Goal: Task Accomplishment & Management: Manage account settings

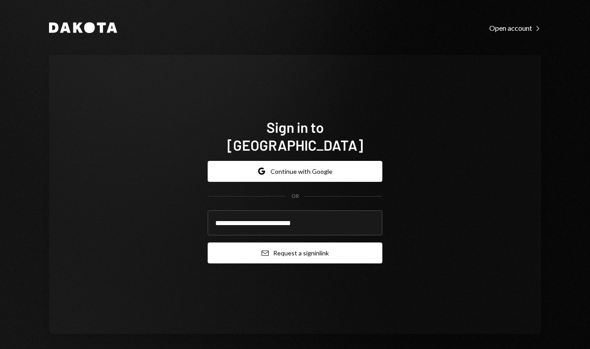
click at [311, 248] on button "Email Request a sign in link" at bounding box center [295, 252] width 175 height 21
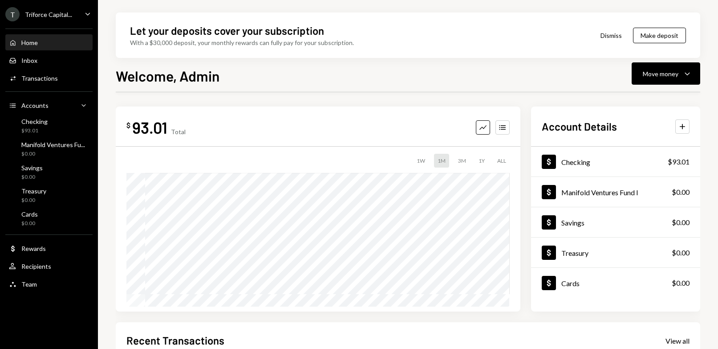
scroll to position [20, 0]
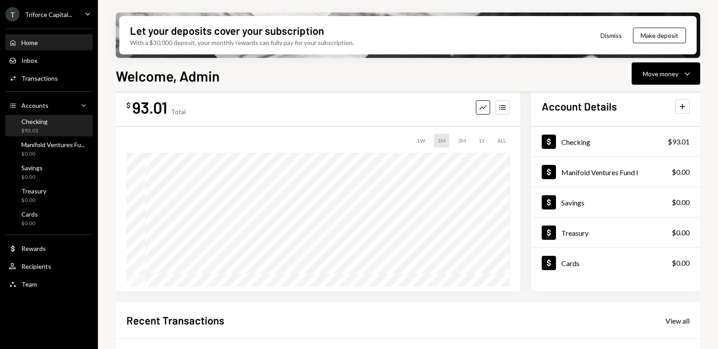
click at [53, 127] on div "Checking $93.01" at bounding box center [49, 126] width 80 height 17
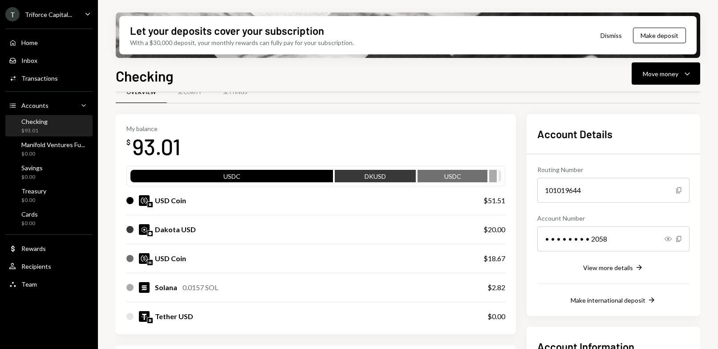
scroll to position [61, 0]
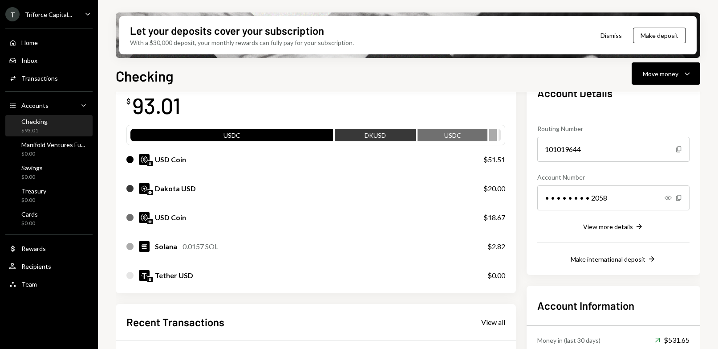
click at [66, 125] on div "Checking $93.01" at bounding box center [49, 126] width 80 height 17
click at [62, 157] on div "Manifold Ventures Fu... $0.00" at bounding box center [49, 149] width 80 height 20
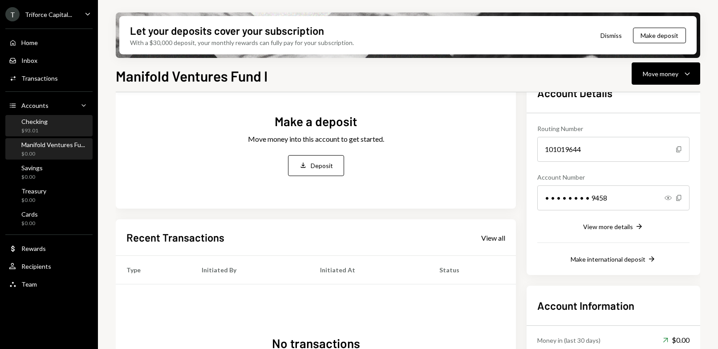
click at [64, 121] on div "Checking $93.01" at bounding box center [49, 126] width 80 height 17
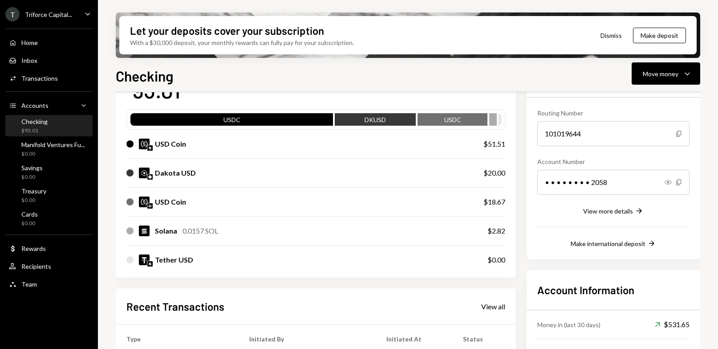
scroll to position [159, 0]
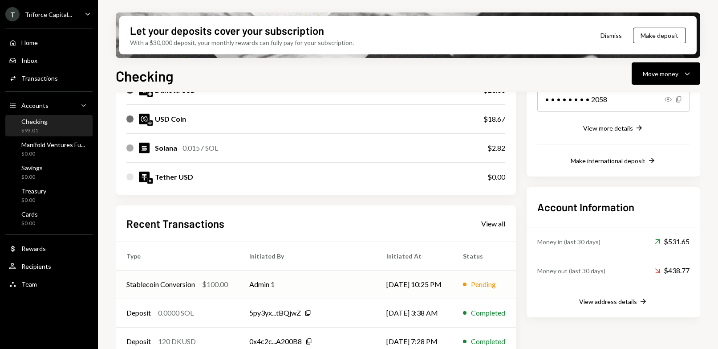
click at [193, 286] on div "Stablecoin Conversion" at bounding box center [161, 284] width 69 height 11
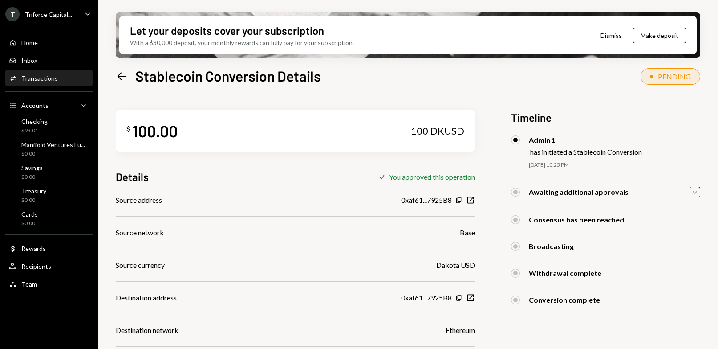
click at [589, 77] on div "PENDING" at bounding box center [674, 76] width 33 height 8
click at [589, 191] on icon "Caret Down" at bounding box center [695, 192] width 10 height 10
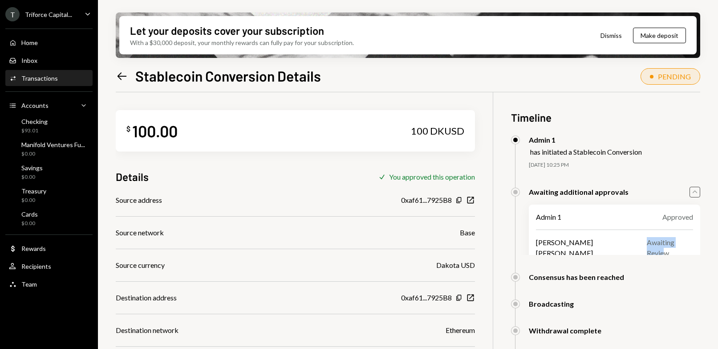
drag, startPoint x: 637, startPoint y: 241, endPoint x: 691, endPoint y: 241, distance: 53.5
click at [589, 241] on div "[PERSON_NAME] [PERSON_NAME] Awaiting Review" at bounding box center [614, 247] width 157 height 21
click at [589, 242] on div "Admin 1 Approved [PERSON_NAME] [PERSON_NAME] Awaiting Review" at bounding box center [614, 234] width 171 height 61
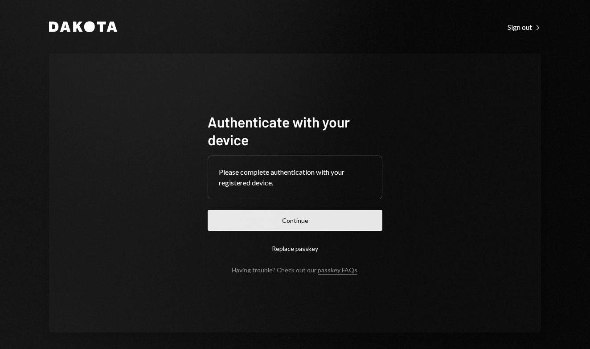
click at [301, 219] on button "Continue" at bounding box center [295, 220] width 175 height 21
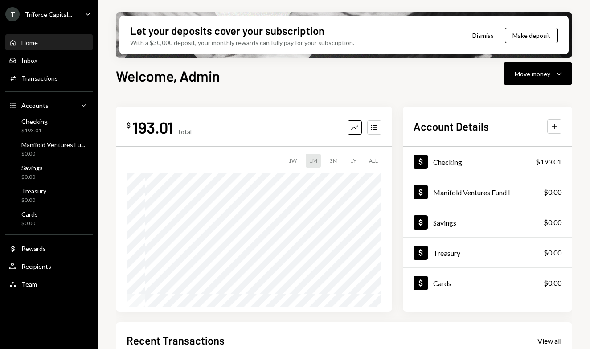
click at [346, 106] on div "$ 193.01 Total Graph Accounts 1W 1M 3M 1Y ALL Account Details Plus Dollar Check…" at bounding box center [344, 319] width 456 height 455
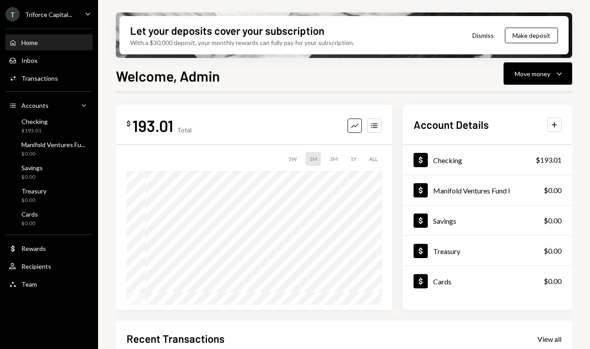
scroll to position [9, 0]
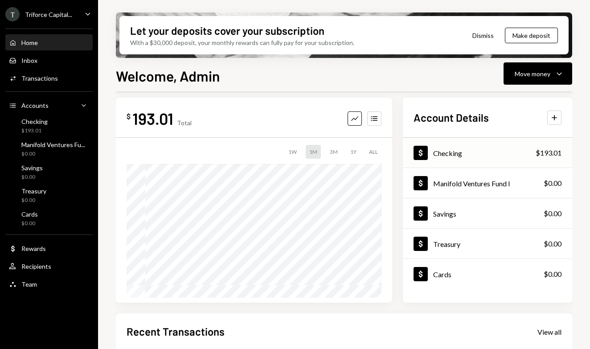
click at [492, 149] on div "Dollar Checking $193.01" at bounding box center [487, 153] width 169 height 29
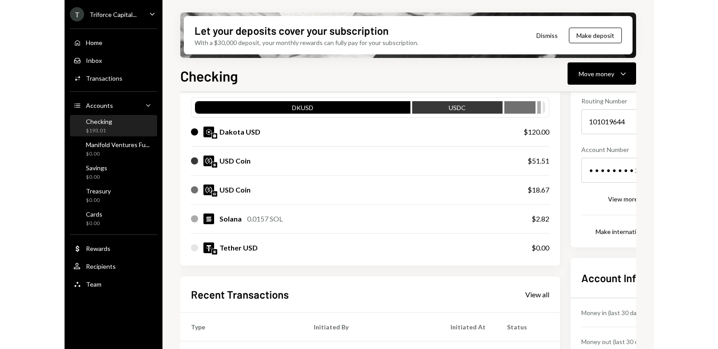
scroll to position [53, 0]
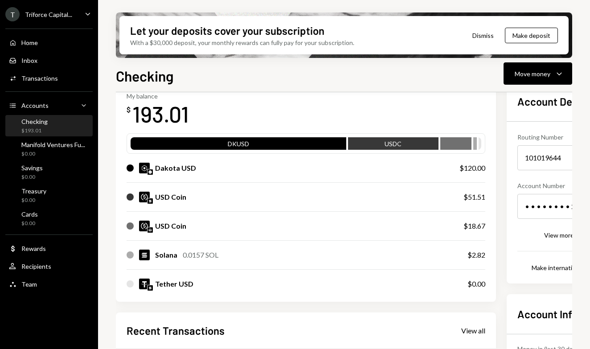
click at [294, 294] on div "Tether USD $0.00" at bounding box center [306, 283] width 359 height 29
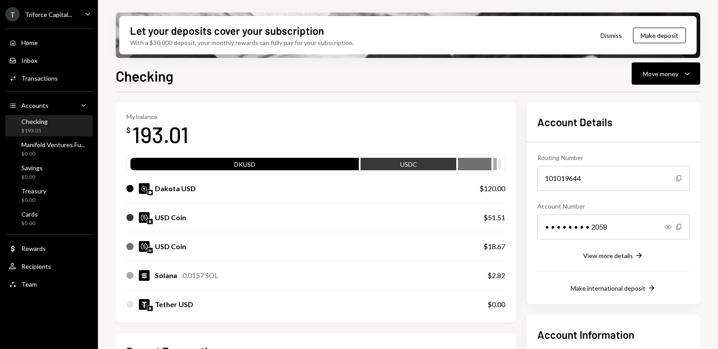
scroll to position [0, 0]
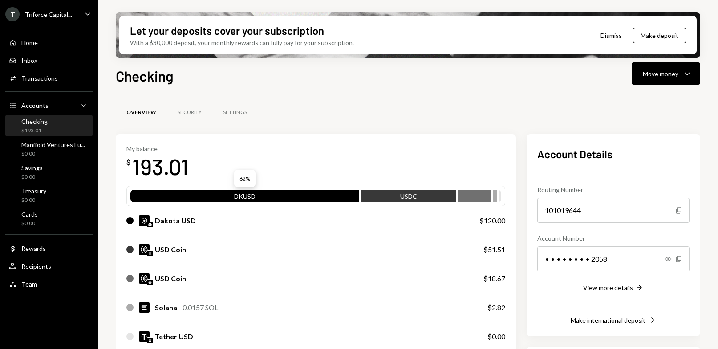
click at [264, 195] on div "DKUSD" at bounding box center [245, 198] width 229 height 12
click at [180, 222] on div "Dakota USD" at bounding box center [175, 220] width 41 height 11
click at [589, 76] on icon "Caret Down" at bounding box center [687, 73] width 11 height 11
click at [589, 120] on div "Transfer" at bounding box center [659, 120] width 65 height 9
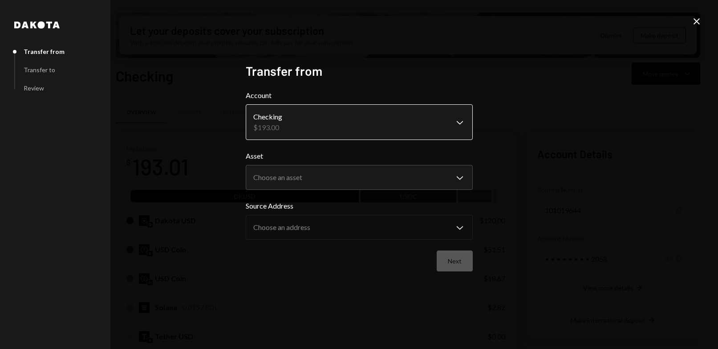
click at [449, 115] on body "T Triforce Capital... Caret Down Home Home Inbox Inbox Activities Transactions …" at bounding box center [359, 174] width 718 height 349
click at [525, 107] on div "**********" at bounding box center [359, 174] width 718 height 349
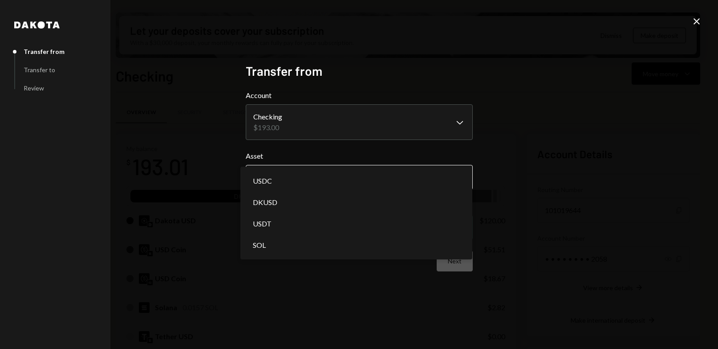
click at [412, 173] on body "T Triforce Capital... Caret Down Home Home Inbox Inbox Activities Transactions …" at bounding box center [359, 174] width 718 height 349
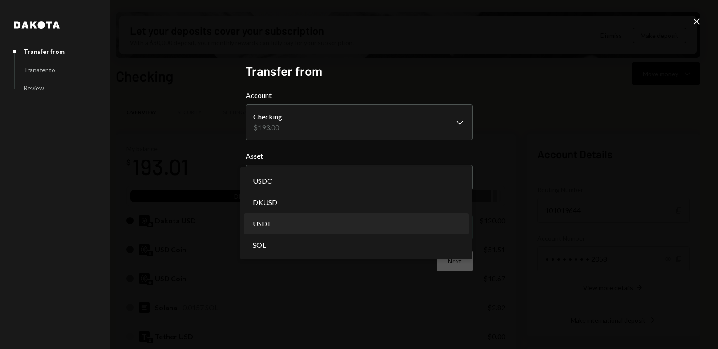
select select "****"
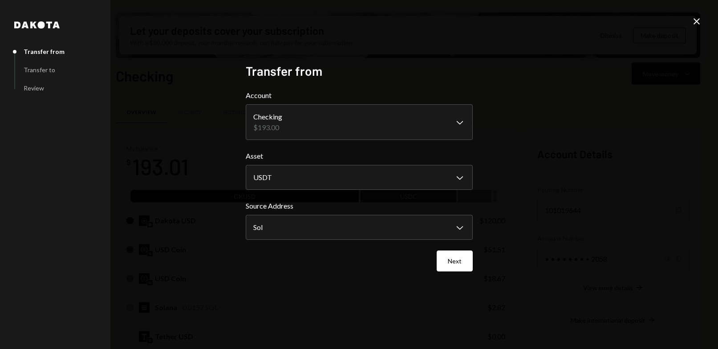
click at [573, 160] on div "**********" at bounding box center [359, 174] width 718 height 349
click at [357, 220] on body "T Triforce Capital... Caret Down Home Home Inbox Inbox Activities Transactions …" at bounding box center [359, 174] width 718 height 349
click at [210, 210] on div "**********" at bounding box center [359, 174] width 718 height 349
click at [322, 179] on body "T Triforce Capital... Caret Down Home Home Inbox Inbox Activities Transactions …" at bounding box center [359, 174] width 718 height 349
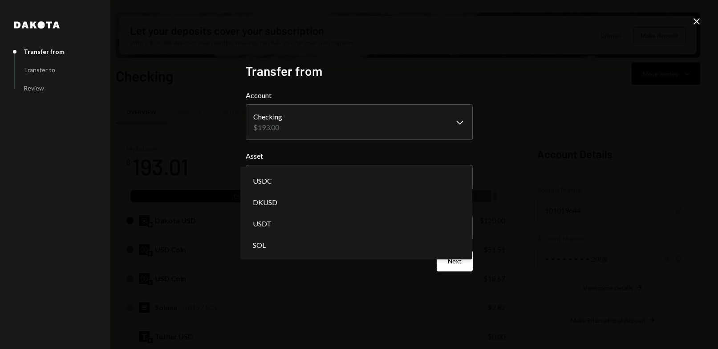
click at [200, 153] on div "**********" at bounding box center [359, 174] width 718 height 349
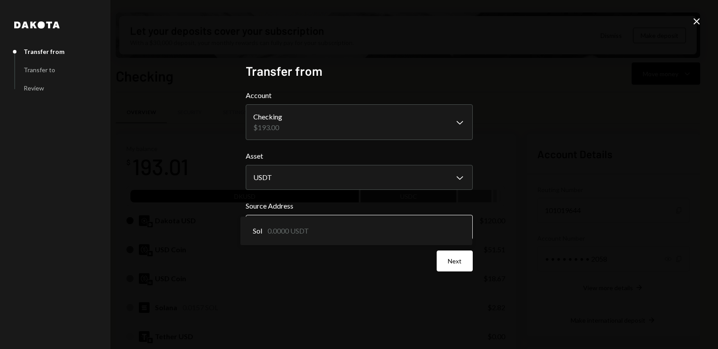
click at [420, 234] on body "T Triforce Capital... Caret Down Home Home Inbox Inbox Activities Transactions …" at bounding box center [359, 174] width 718 height 349
click at [219, 212] on div "**********" at bounding box center [359, 174] width 718 height 349
click at [455, 265] on button "Next" at bounding box center [455, 260] width 36 height 21
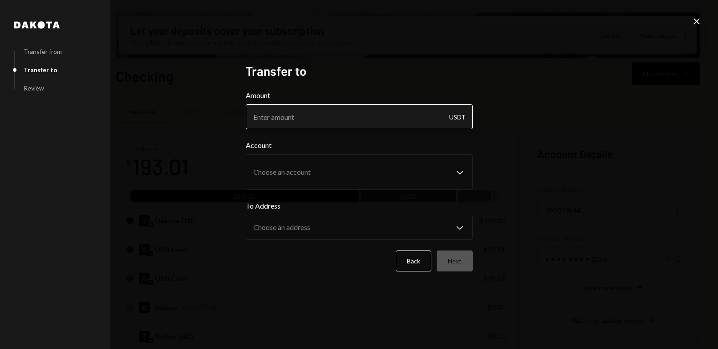
click at [345, 108] on input "Amount" at bounding box center [359, 116] width 227 height 25
click at [411, 256] on button "Back" at bounding box center [414, 260] width 36 height 21
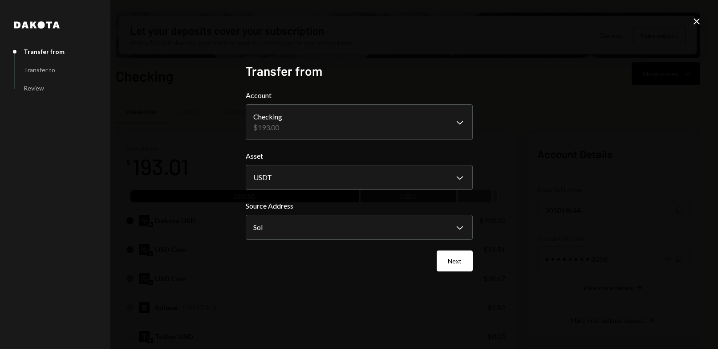
click at [589, 21] on icon "Close" at bounding box center [697, 21] width 11 height 11
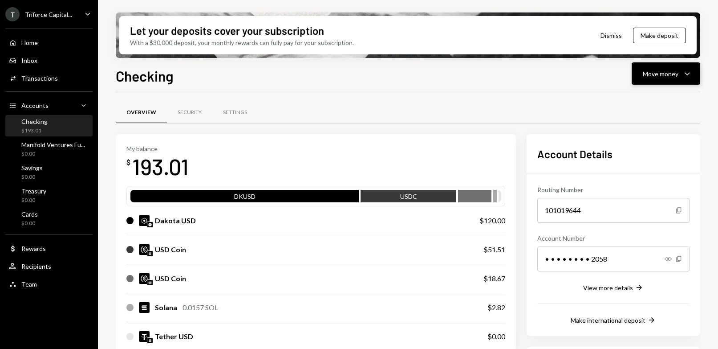
click at [589, 68] on button "Move money Caret Down" at bounding box center [666, 73] width 69 height 22
click at [589, 101] on div "Send" at bounding box center [659, 100] width 65 height 9
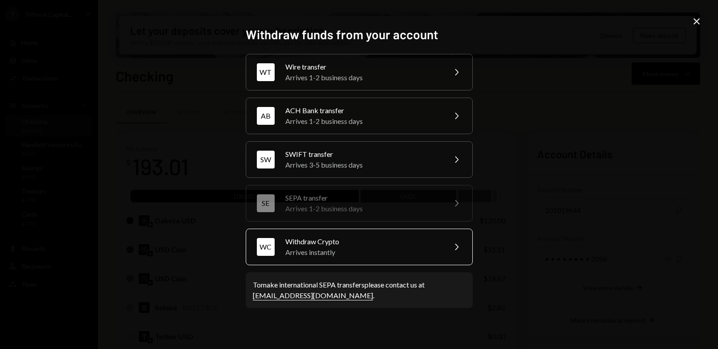
click at [362, 244] on div "Withdraw Crypto" at bounding box center [363, 241] width 155 height 11
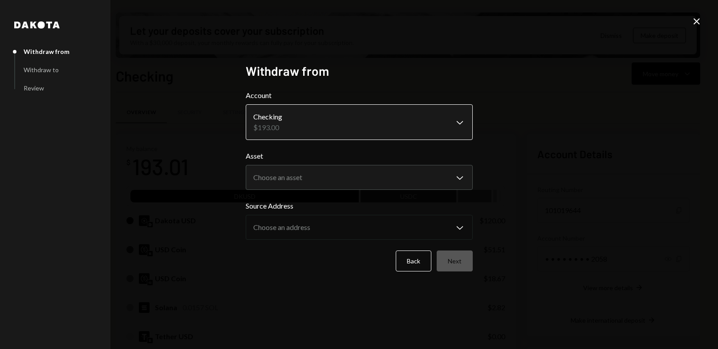
click at [310, 126] on body "T Triforce Capital... Caret Down Home Home Inbox Inbox Activities Transactions …" at bounding box center [359, 174] width 718 height 349
click at [188, 127] on div "**********" at bounding box center [359, 174] width 718 height 349
click at [326, 179] on body "T Triforce Capital... Caret Down Home Home Inbox Inbox Activities Transactions …" at bounding box center [359, 174] width 718 height 349
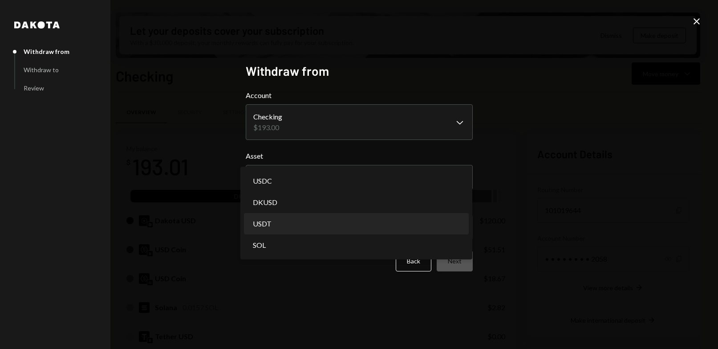
select select "****"
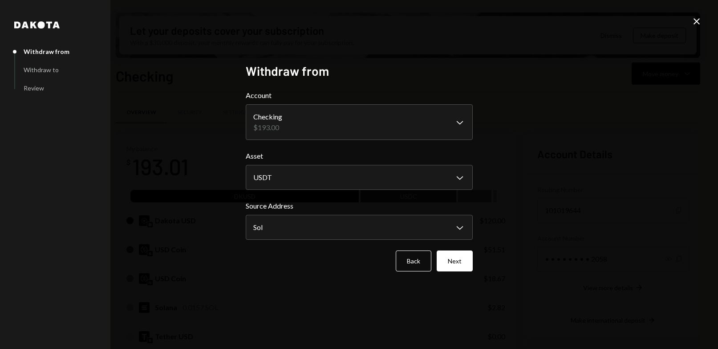
click at [195, 188] on div "**********" at bounding box center [359, 174] width 718 height 349
click at [306, 222] on body "T Triforce Capital... Caret Down Home Home Inbox Inbox Activities Transactions …" at bounding box center [359, 174] width 718 height 349
click at [457, 262] on button "Next" at bounding box center [455, 260] width 36 height 21
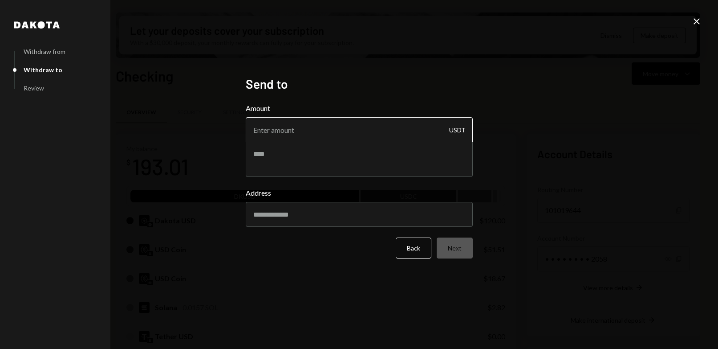
click at [347, 131] on input "Amount" at bounding box center [359, 129] width 227 height 25
type input "61.96"
click at [530, 139] on div "Dakota Withdraw from Withdraw to Review Send to Amount 61.96 USDT Address Back …" at bounding box center [359, 174] width 718 height 349
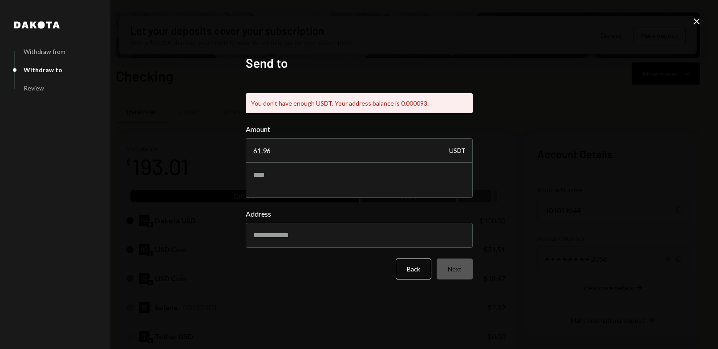
click at [589, 25] on icon "Close" at bounding box center [697, 21] width 11 height 11
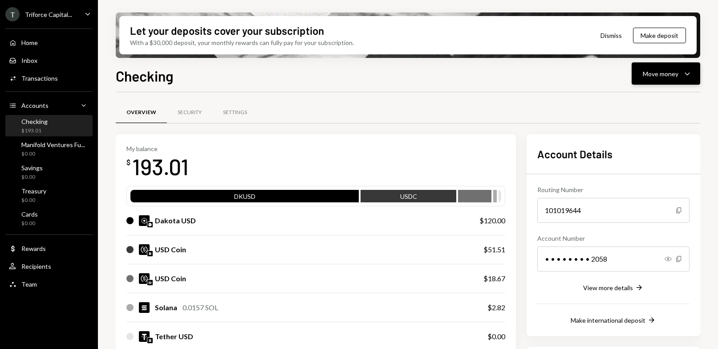
click at [589, 77] on div "Move money" at bounding box center [661, 73] width 36 height 9
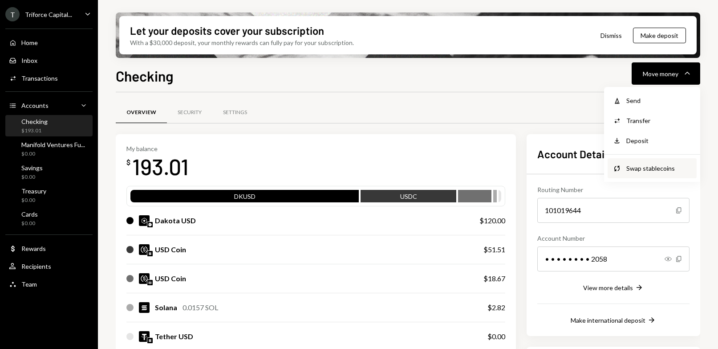
click at [589, 165] on div "Swap stablecoins" at bounding box center [659, 167] width 65 height 9
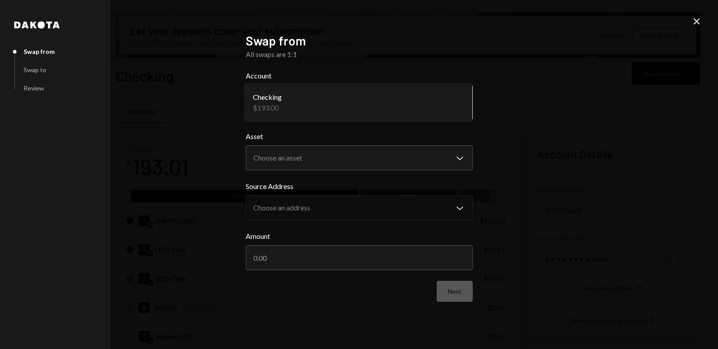
click at [381, 105] on body "T Triforce Capital... Caret Down Home Home Inbox Inbox Activities Transactions …" at bounding box center [359, 174] width 718 height 349
click at [401, 154] on body "T Triforce Capital... Caret Down Home Home Inbox Inbox Activities Transactions …" at bounding box center [359, 174] width 718 height 349
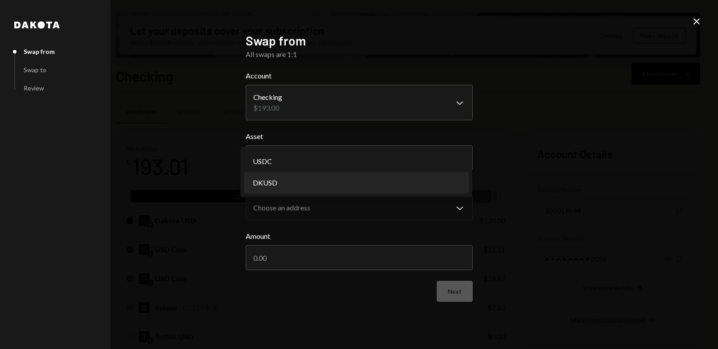
select select "*****"
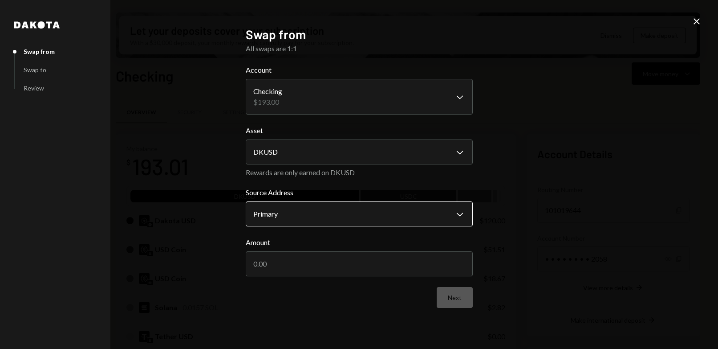
click at [375, 215] on body "T Triforce Capital... Caret Down Home Home Inbox Inbox Activities Transactions …" at bounding box center [359, 174] width 718 height 349
click at [381, 187] on label "Source Address" at bounding box center [359, 192] width 227 height 11
click at [345, 261] on input "Amount" at bounding box center [359, 263] width 227 height 25
type input "100"
click at [589, 235] on div "**********" at bounding box center [359, 174] width 718 height 349
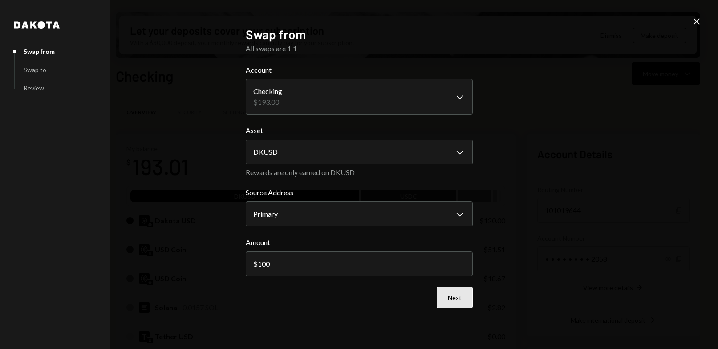
click at [462, 297] on button "Next" at bounding box center [455, 297] width 36 height 21
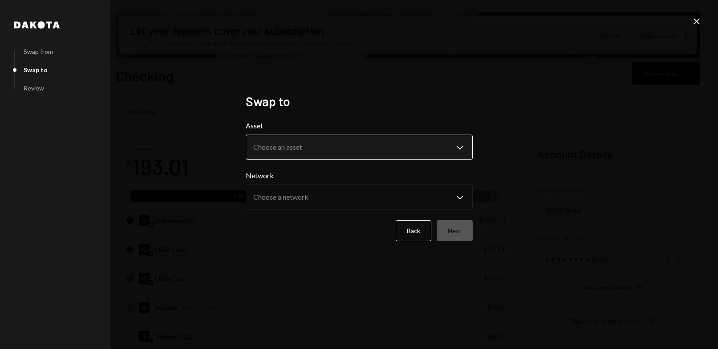
click at [353, 145] on body "T Triforce Capital... Caret Down Home Home Inbox Inbox Activities Transactions …" at bounding box center [359, 174] width 718 height 349
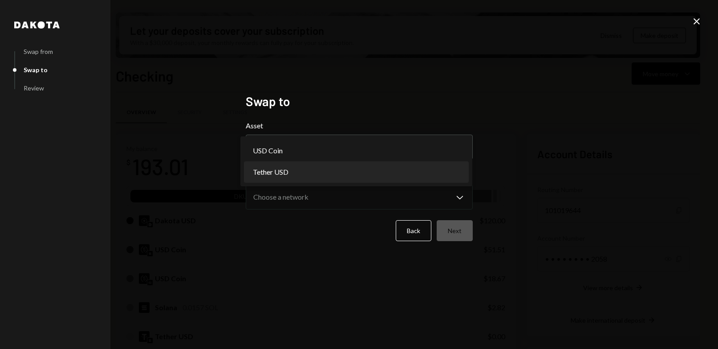
select select "****"
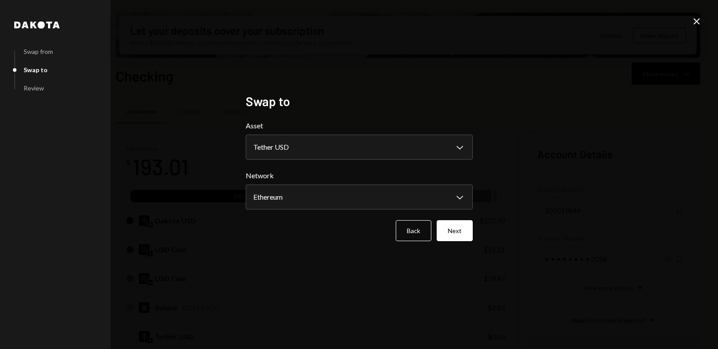
click at [208, 175] on div "**********" at bounding box center [359, 174] width 718 height 349
click at [303, 191] on body "T Triforce Capital... Caret Down Home Home Inbox Inbox Activities Transactions …" at bounding box center [359, 174] width 718 height 349
click at [450, 231] on button "Next" at bounding box center [455, 230] width 36 height 21
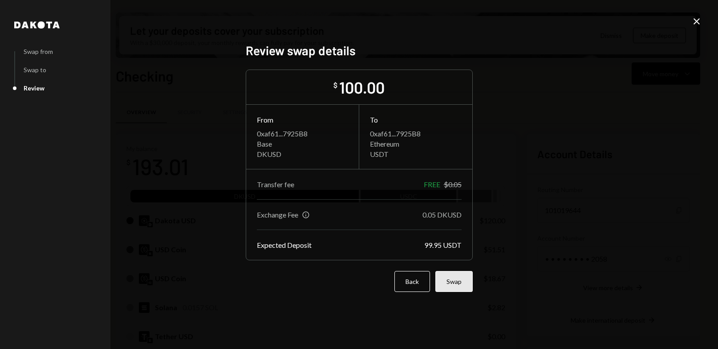
click at [455, 287] on button "Swap" at bounding box center [454, 281] width 37 height 21
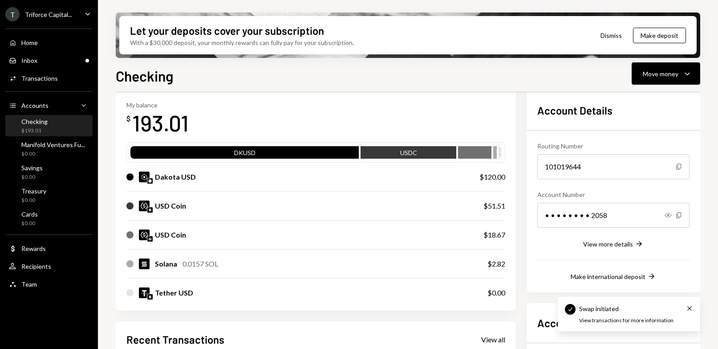
scroll to position [45, 0]
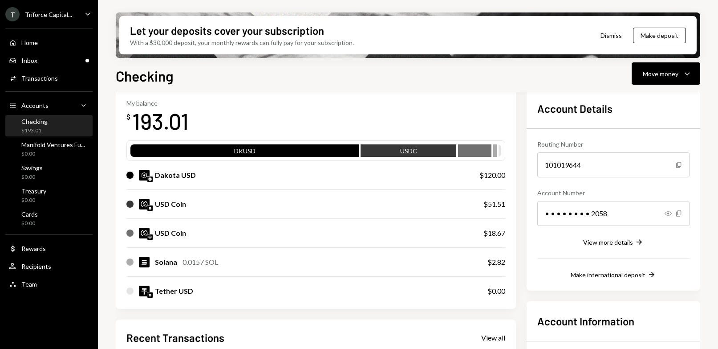
click at [241, 98] on div "My balance $ 193.01 DKUSD USDC Dakota USD $120.00 USD Coin $51.51 USD Coin $18.…" at bounding box center [316, 199] width 400 height 220
click at [180, 235] on div "USD Coin" at bounding box center [170, 233] width 31 height 11
click at [41, 147] on div "Manifold Ventures Fu..." at bounding box center [53, 145] width 64 height 8
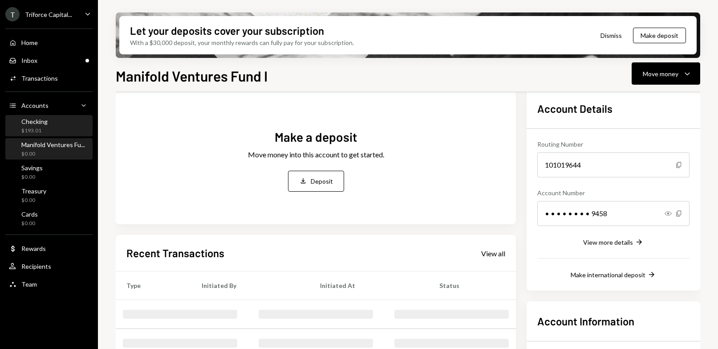
click at [56, 124] on div "Checking $193.01" at bounding box center [49, 126] width 80 height 17
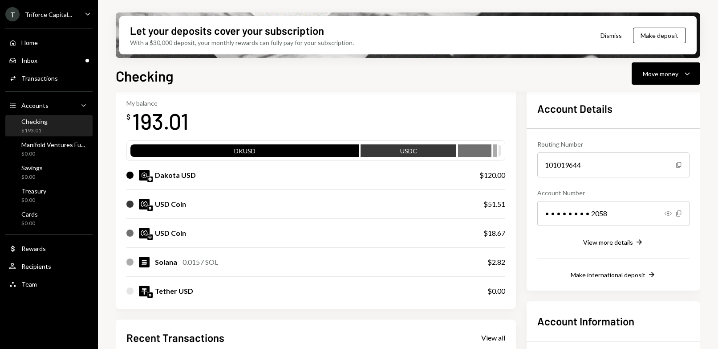
click at [276, 151] on div "DKUSD" at bounding box center [245, 152] width 229 height 12
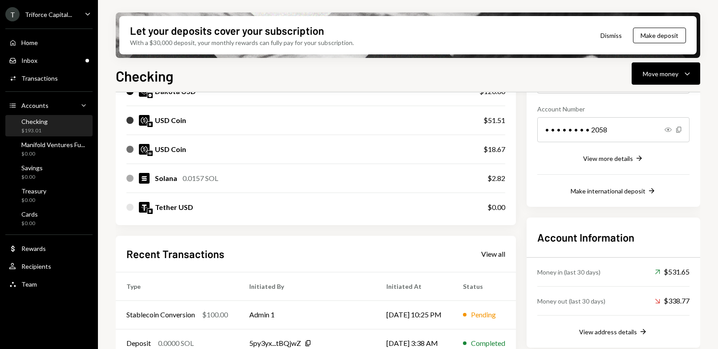
scroll to position [178, 0]
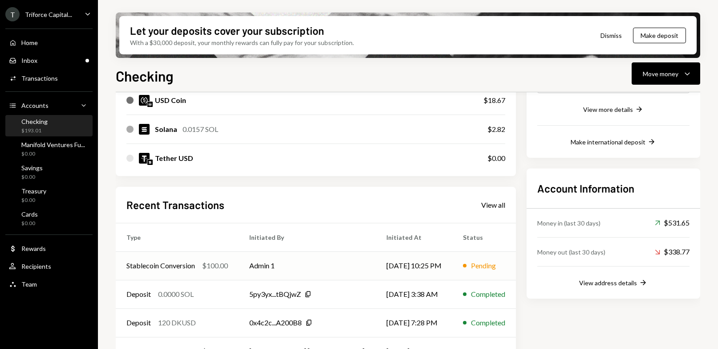
click at [441, 261] on td "[DATE] 10:25 PM" at bounding box center [414, 265] width 77 height 29
click at [270, 264] on td "Admin 1" at bounding box center [307, 265] width 137 height 29
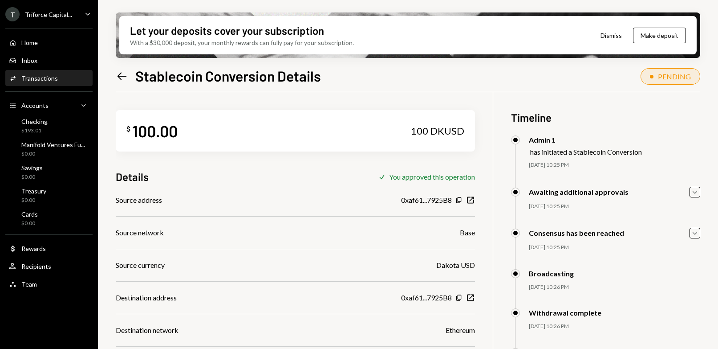
click at [125, 75] on icon "Left Arrow" at bounding box center [122, 76] width 12 height 12
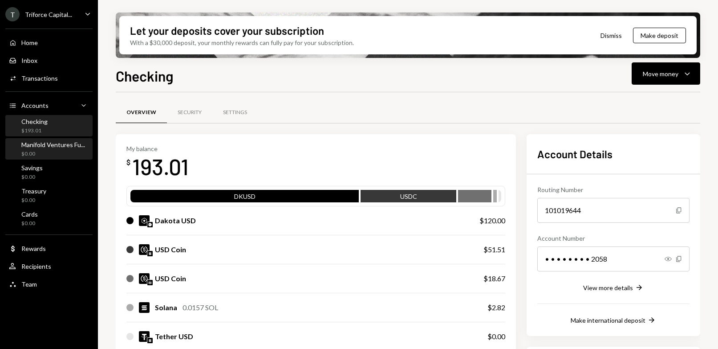
click at [40, 149] on div "Manifold Ventures Fu... $0.00" at bounding box center [53, 149] width 64 height 17
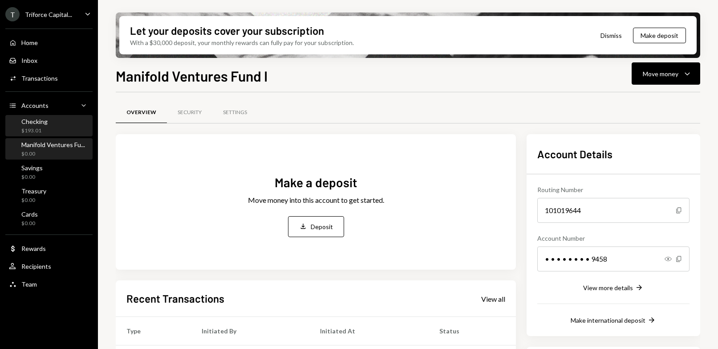
click at [57, 126] on div "Checking $193.01" at bounding box center [49, 126] width 80 height 17
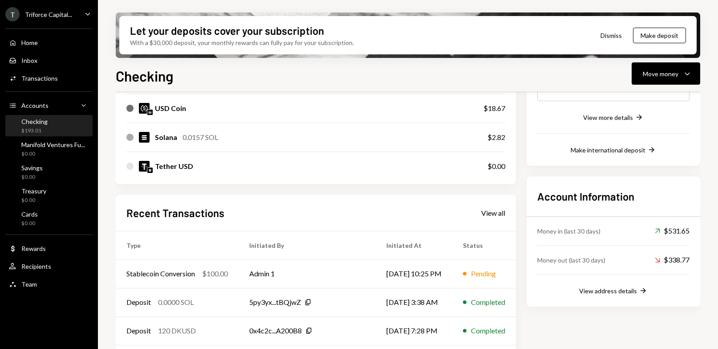
scroll to position [230, 0]
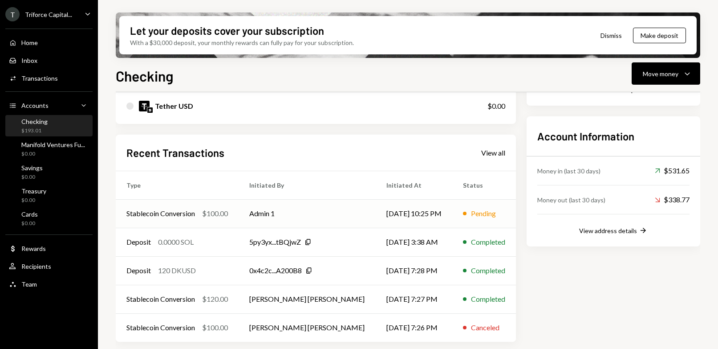
click at [399, 212] on td "[DATE] 10:25 PM" at bounding box center [414, 213] width 77 height 29
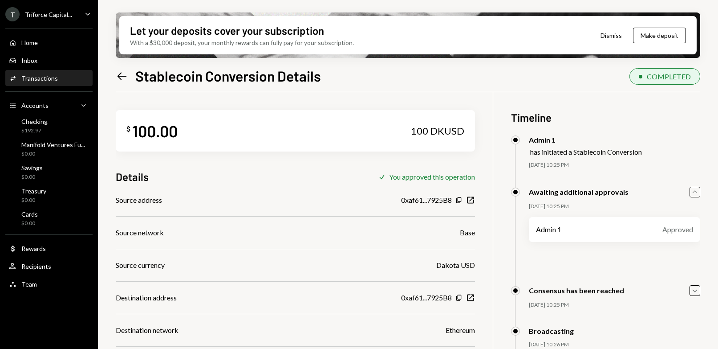
click at [693, 192] on icon "Caret Up" at bounding box center [695, 192] width 10 height 10
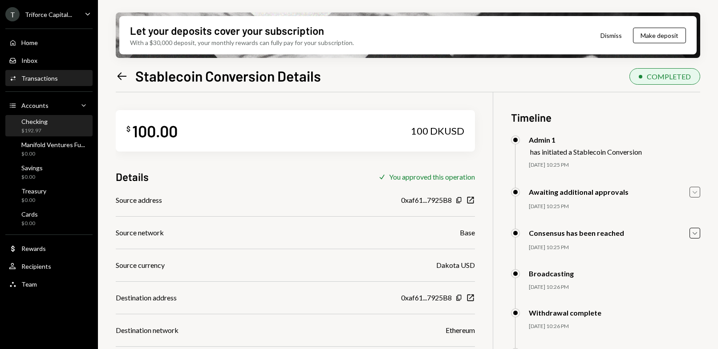
click at [56, 120] on div "Checking $192.97" at bounding box center [49, 126] width 80 height 17
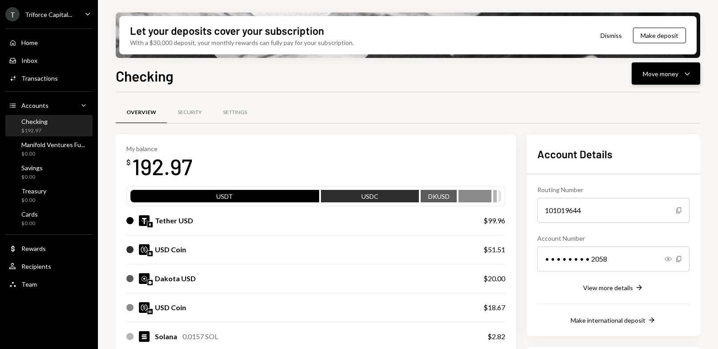
click at [653, 79] on button "Move money Caret Down" at bounding box center [666, 73] width 69 height 22
click at [660, 97] on div "Send" at bounding box center [659, 100] width 65 height 9
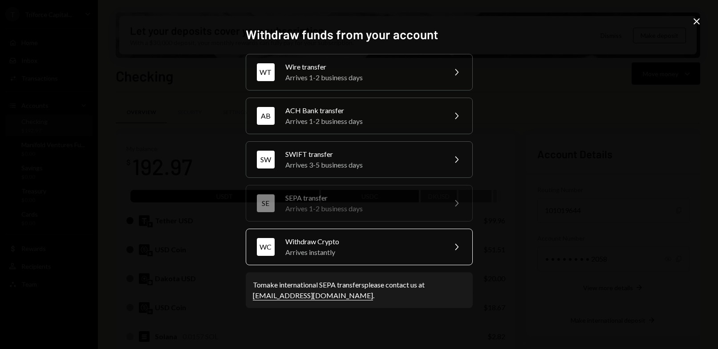
click at [356, 250] on div "Arrives instantly" at bounding box center [363, 252] width 155 height 11
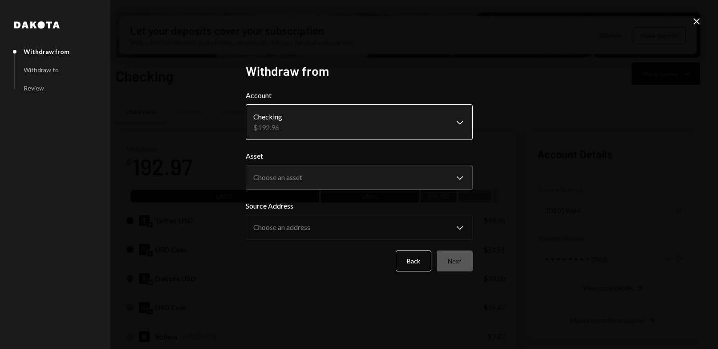
click at [347, 115] on body "T Triforce Capital... Caret Down Home Home Inbox Inbox Activities Transactions …" at bounding box center [359, 174] width 718 height 349
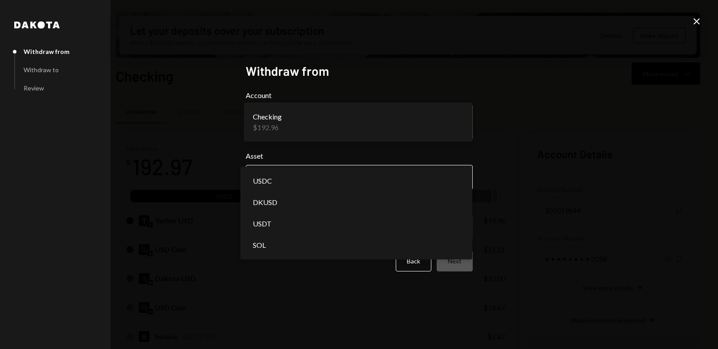
click at [292, 185] on body "T Triforce Capital... Caret Down Home Home Inbox Inbox Activities Transactions …" at bounding box center [359, 174] width 718 height 349
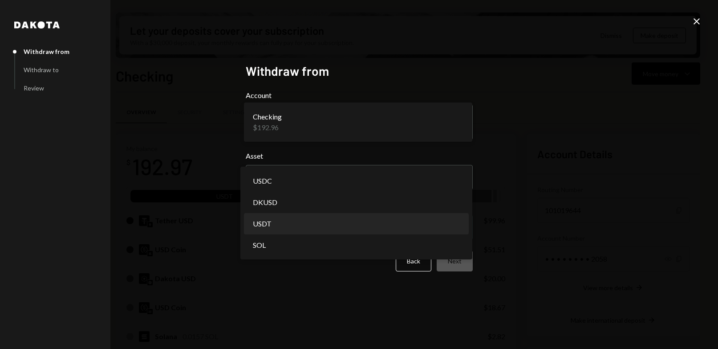
select select "****"
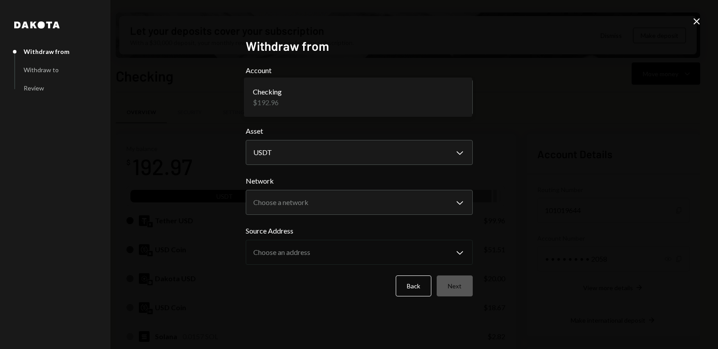
click at [224, 200] on div "**********" at bounding box center [359, 174] width 718 height 349
click at [286, 199] on body "T Triforce Capital... Caret Down Home Home Inbox Inbox Activities Transactions …" at bounding box center [359, 174] width 718 height 349
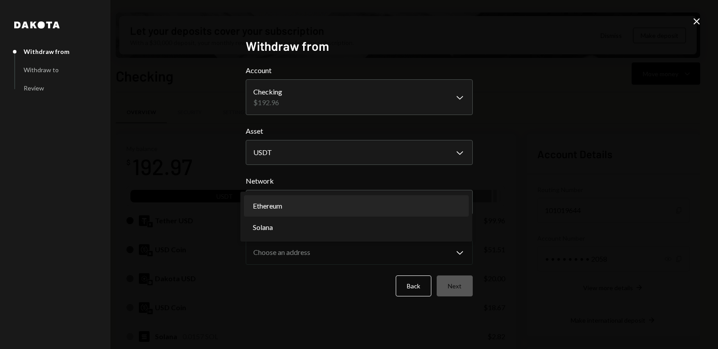
select select "**********"
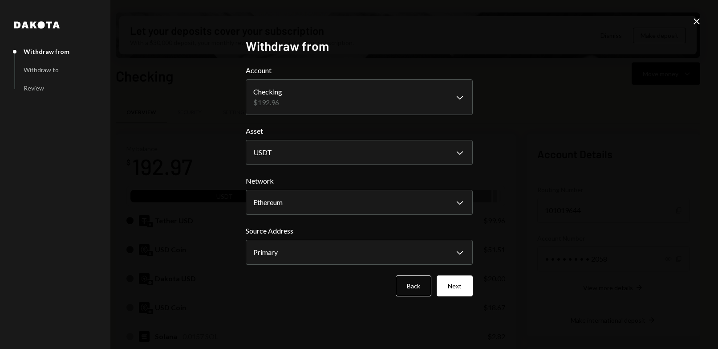
click at [203, 213] on div "**********" at bounding box center [359, 174] width 718 height 349
click at [282, 245] on body "T Triforce Capital... Caret Down Home Home Inbox Inbox Activities Transactions …" at bounding box center [359, 174] width 718 height 349
click at [229, 229] on div "**********" at bounding box center [359, 174] width 718 height 349
click at [465, 286] on button "Next" at bounding box center [455, 285] width 36 height 21
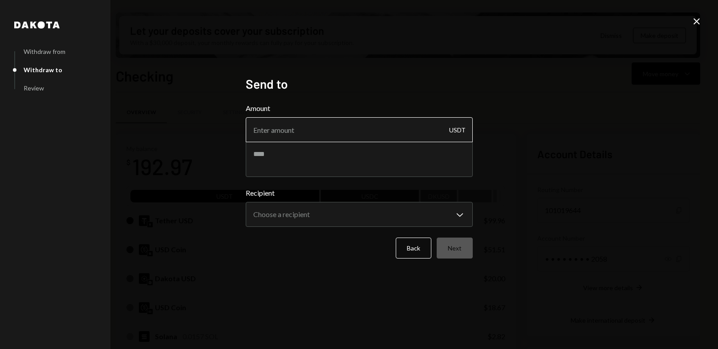
click at [335, 131] on input "Amount" at bounding box center [359, 129] width 227 height 25
type input "61.96"
click at [316, 162] on textarea at bounding box center [359, 159] width 227 height 36
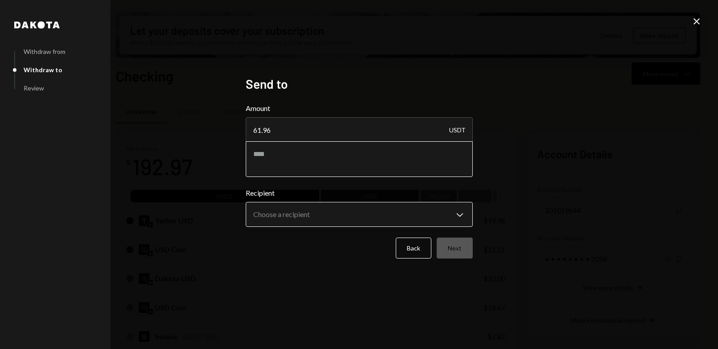
click at [273, 211] on body "T Triforce Capital... Caret Down Home Home Inbox Inbox Activities Transactions …" at bounding box center [359, 174] width 718 height 349
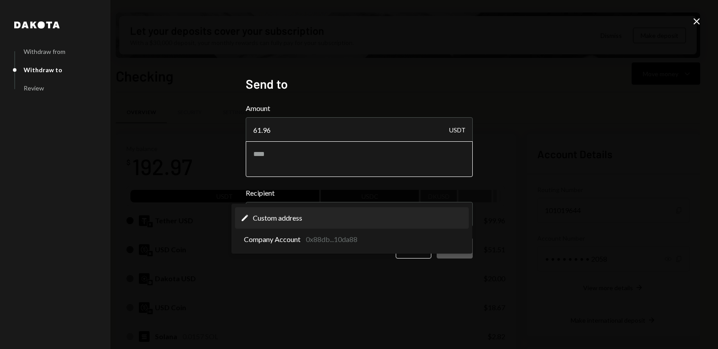
select select "**********"
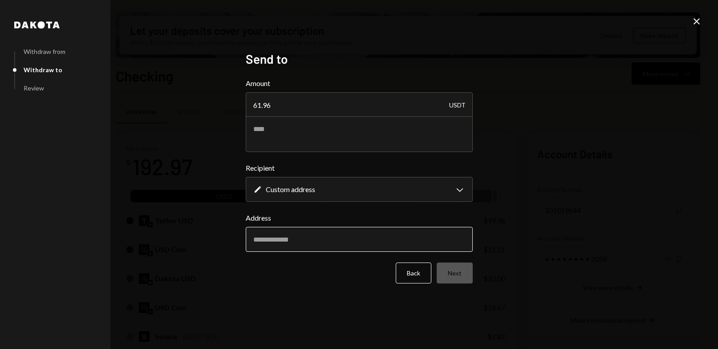
click at [278, 242] on input "Address" at bounding box center [359, 239] width 227 height 25
paste input "**********"
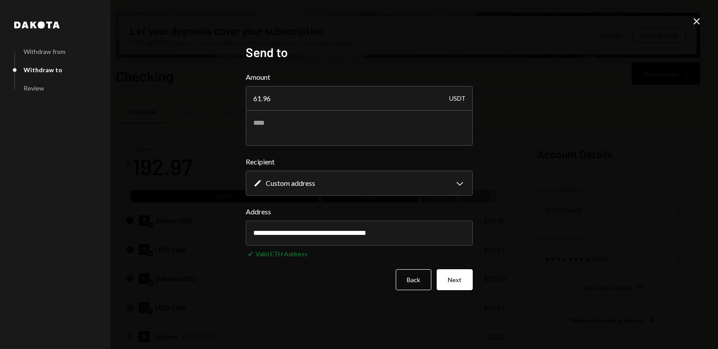
type input "**********"
click at [220, 225] on div "**********" at bounding box center [359, 174] width 718 height 349
click at [285, 133] on textarea at bounding box center [359, 128] width 227 height 36
paste textarea "**********"
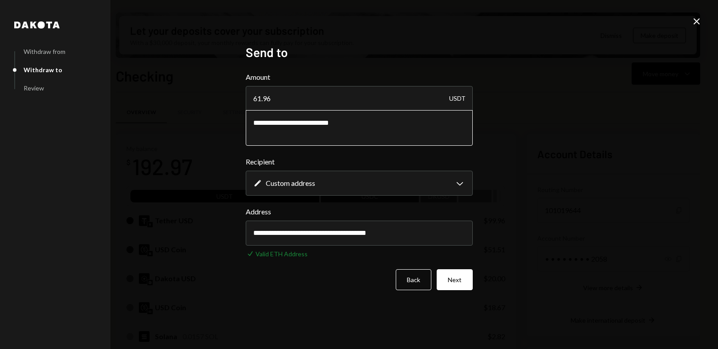
type textarea "**********"
click at [190, 127] on div "**********" at bounding box center [359, 174] width 718 height 349
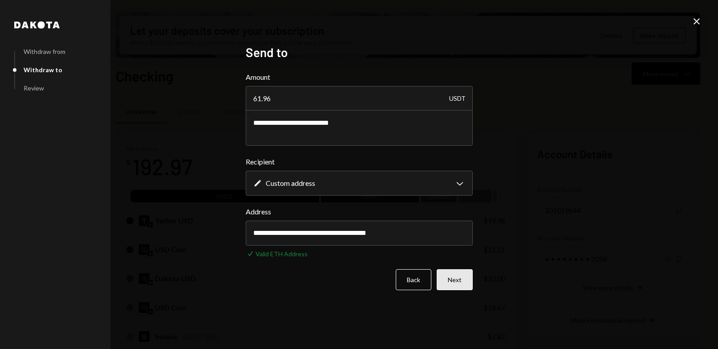
click at [457, 280] on button "Next" at bounding box center [455, 279] width 36 height 21
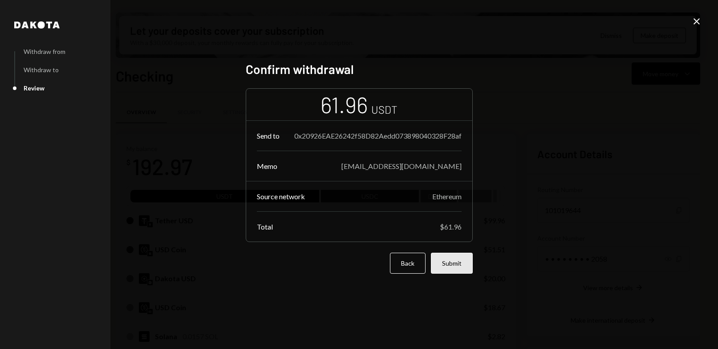
click at [452, 268] on button "Submit" at bounding box center [452, 263] width 42 height 21
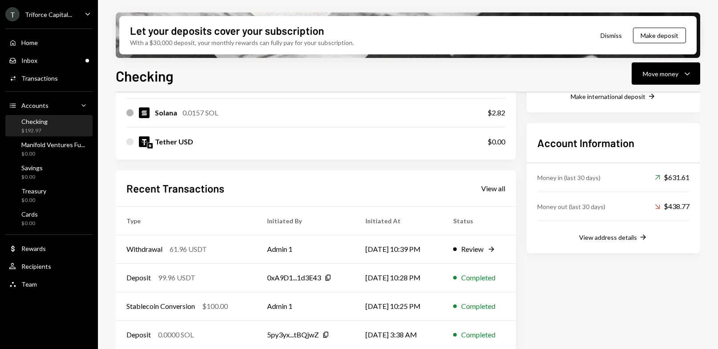
scroll to position [239, 0]
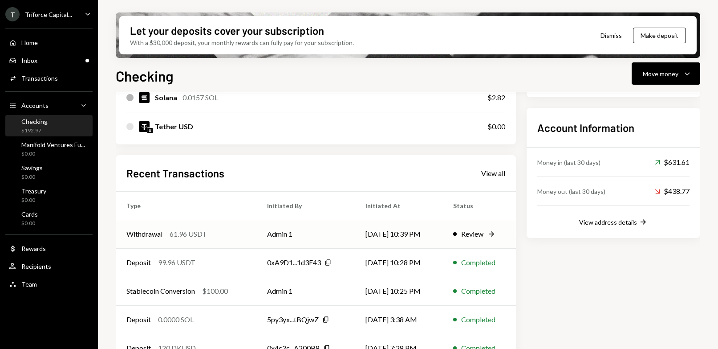
click at [474, 229] on div "Review" at bounding box center [472, 234] width 22 height 11
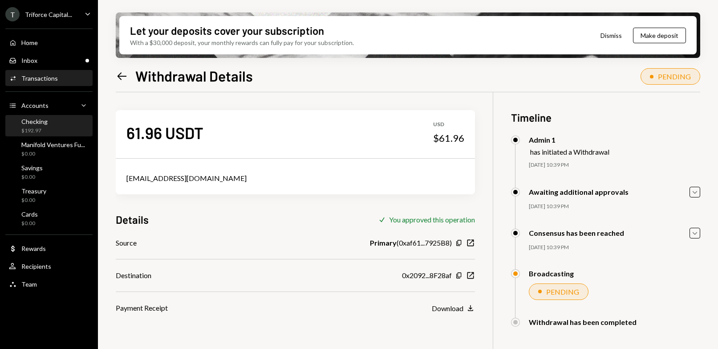
click at [34, 123] on div "Checking" at bounding box center [34, 122] width 26 height 8
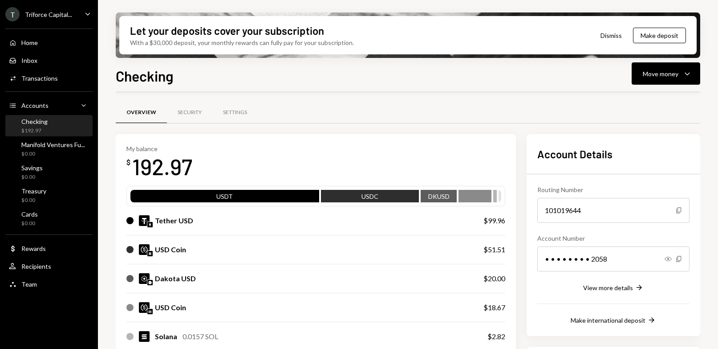
scroll to position [253, 0]
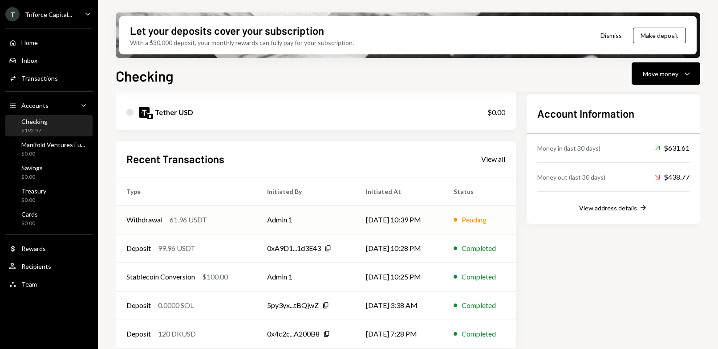
click at [474, 220] on div "Pending" at bounding box center [474, 219] width 25 height 11
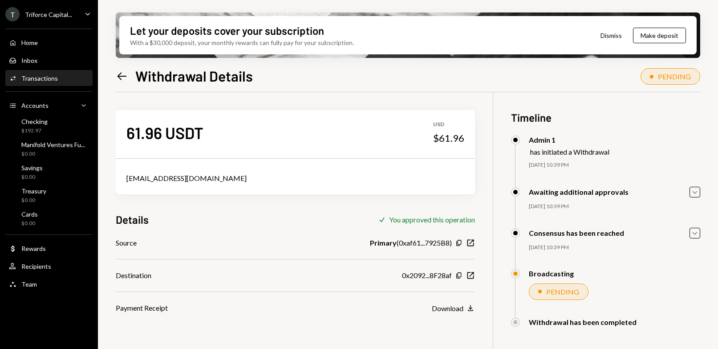
click at [563, 274] on div "Broadcasting" at bounding box center [551, 273] width 45 height 8
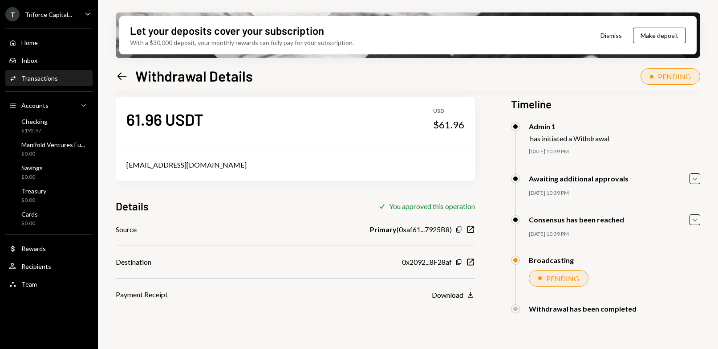
scroll to position [15, 0]
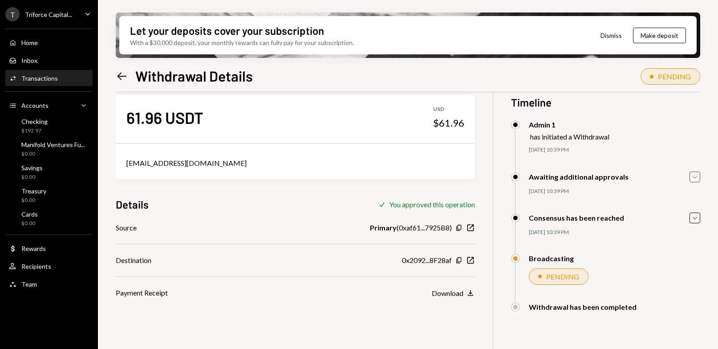
click at [694, 173] on icon "Caret Down" at bounding box center [695, 177] width 10 height 10
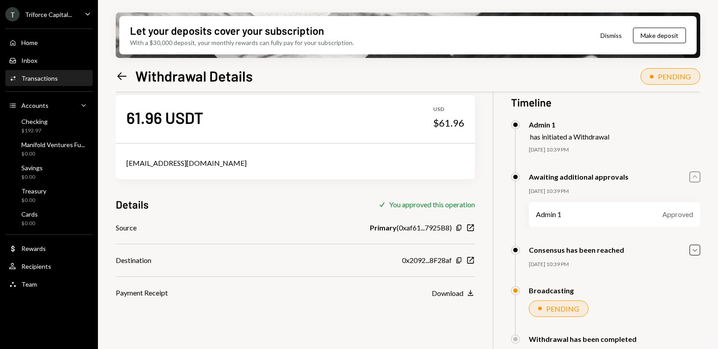
click at [695, 173] on icon "Caret Up" at bounding box center [695, 177] width 10 height 10
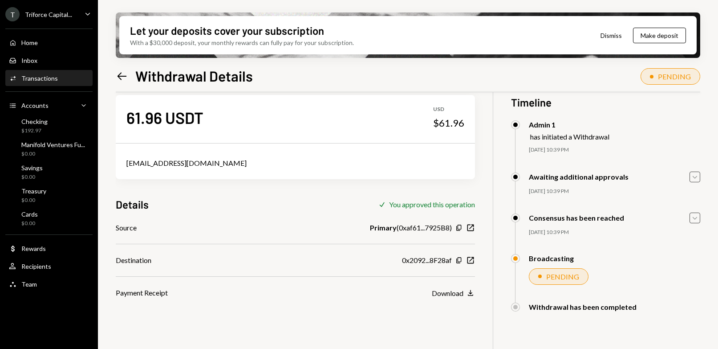
click at [693, 213] on icon "Caret Down" at bounding box center [695, 218] width 10 height 10
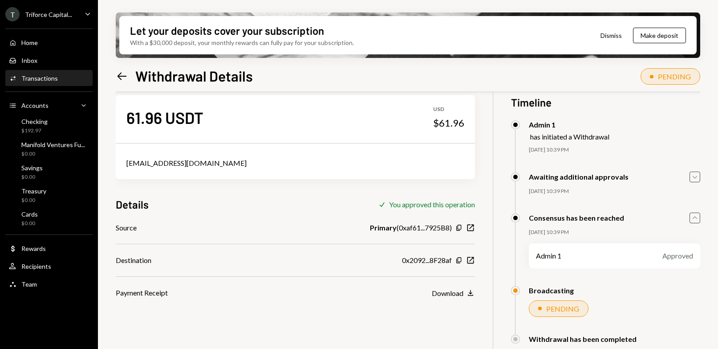
click at [693, 213] on icon "Caret Up" at bounding box center [695, 218] width 10 height 10
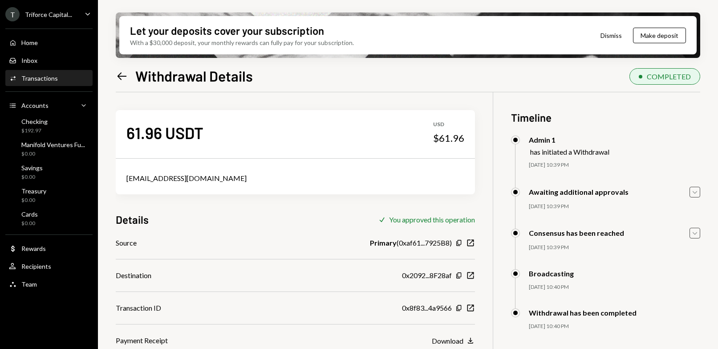
scroll to position [71, 0]
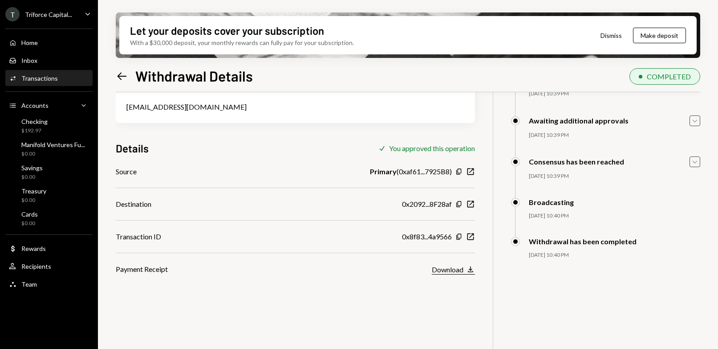
click at [470, 269] on icon "Download" at bounding box center [470, 269] width 9 height 9
